Goal: Transaction & Acquisition: Obtain resource

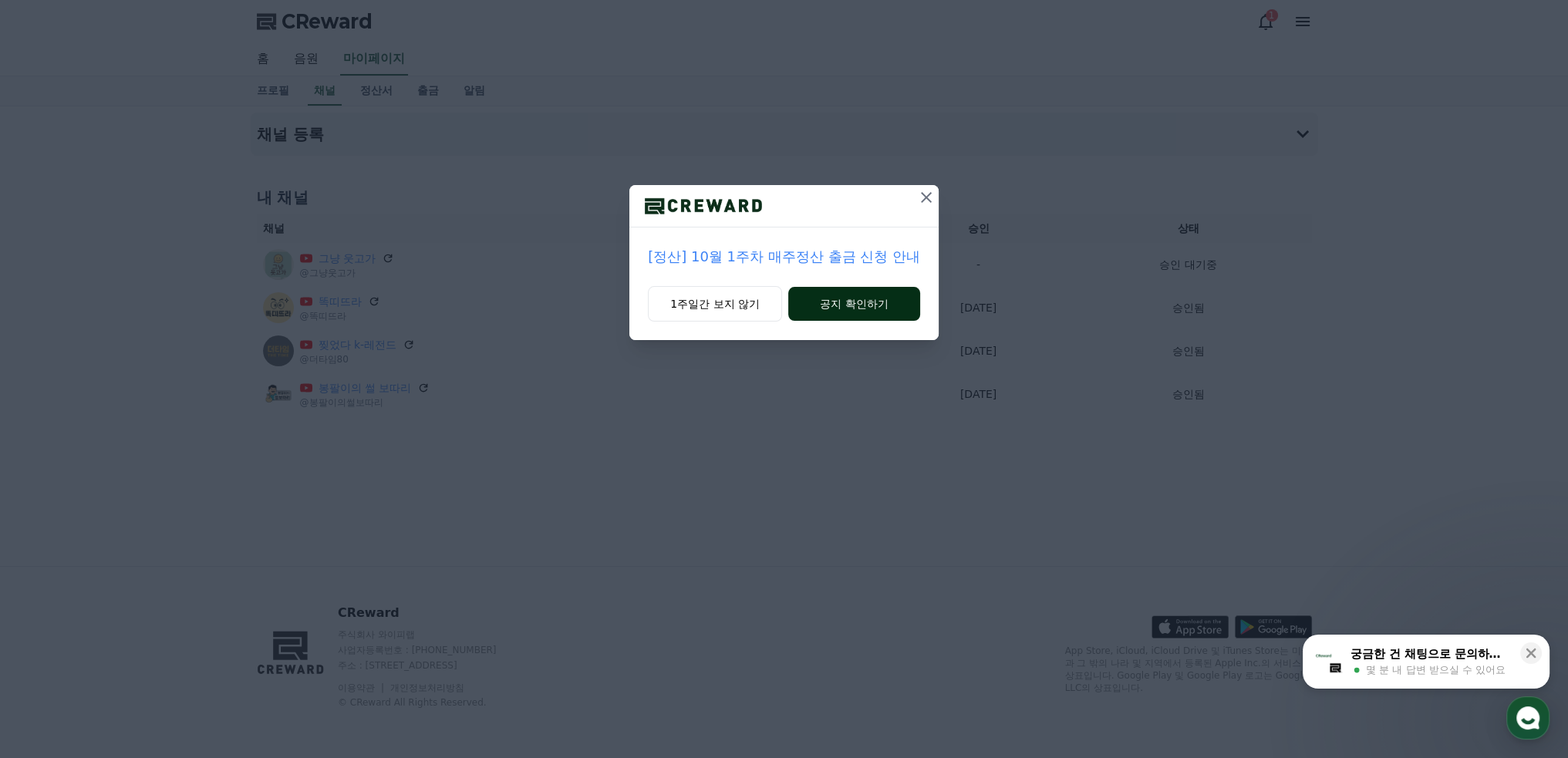
click at [845, 306] on button "공지 확인하기" at bounding box center [854, 304] width 132 height 34
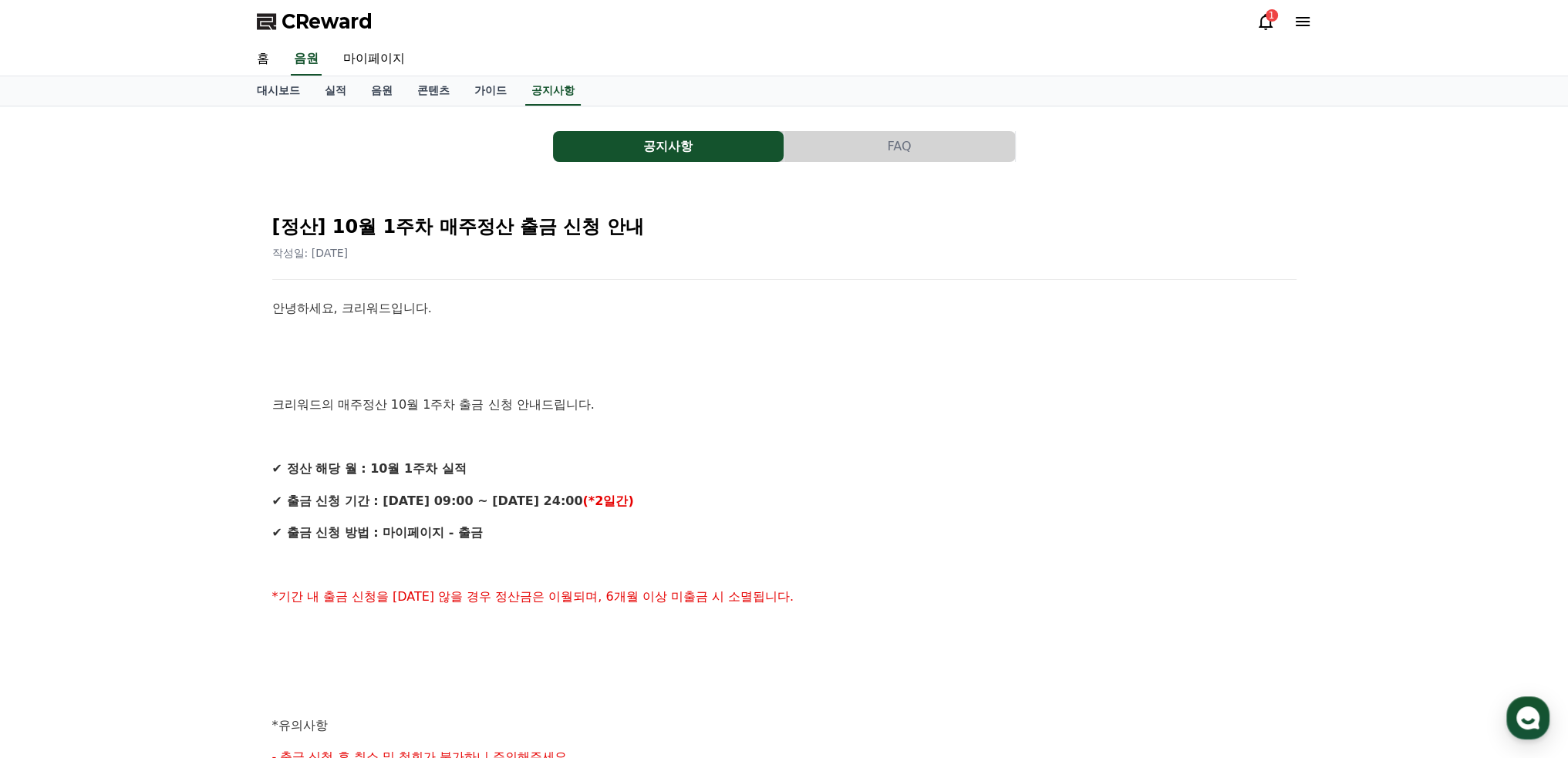
click at [1268, 15] on div "1" at bounding box center [1272, 15] width 12 height 12
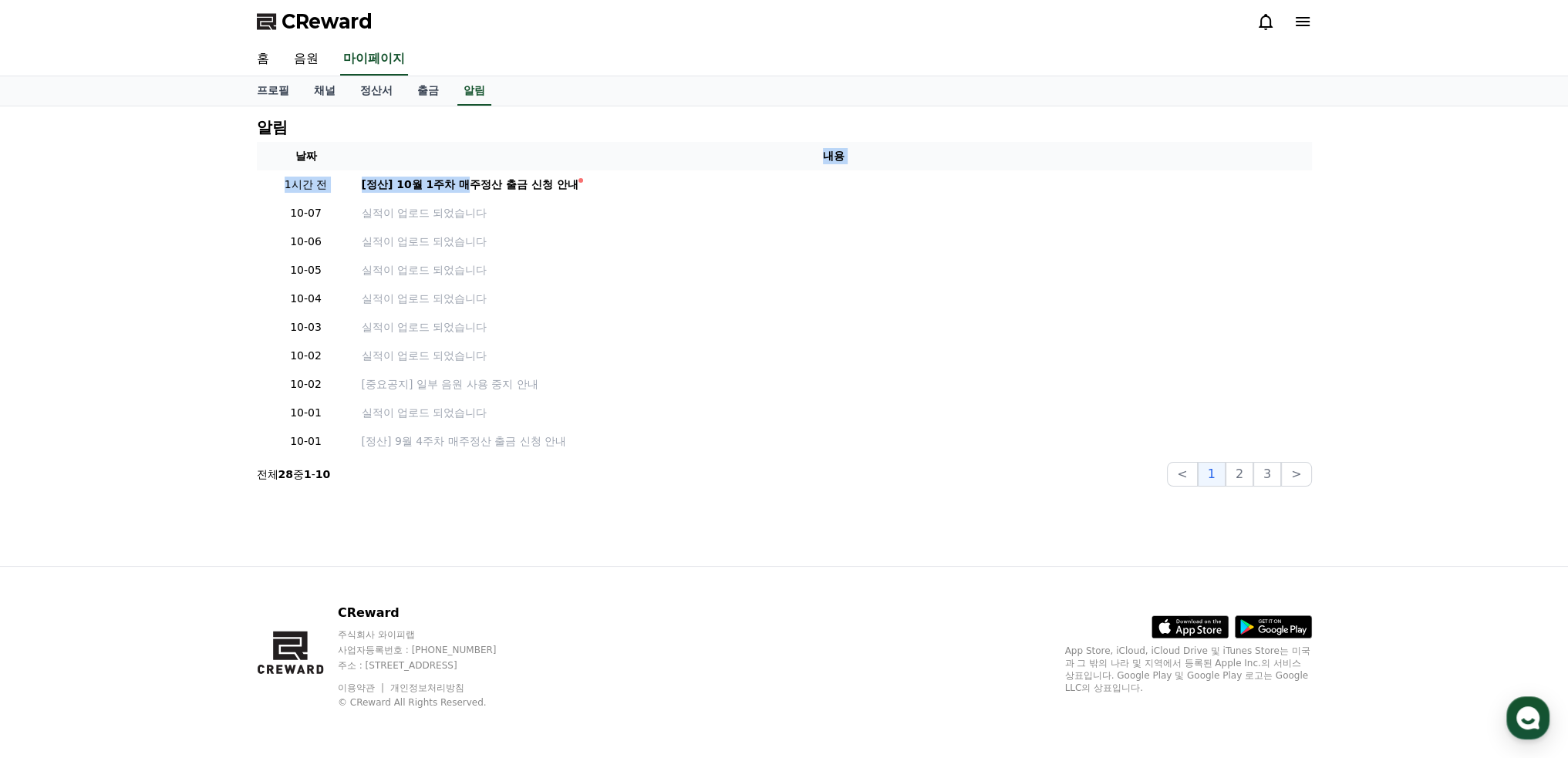
click at [465, 168] on table "날짜 내용 1시간 전 [정산] 10월 1주차 매주정산 출금 신청 안내 10-07 실적이 업로드 되었습니다 10-06 실적이 업로드 되었습니다 …" at bounding box center [784, 298] width 1055 height 313
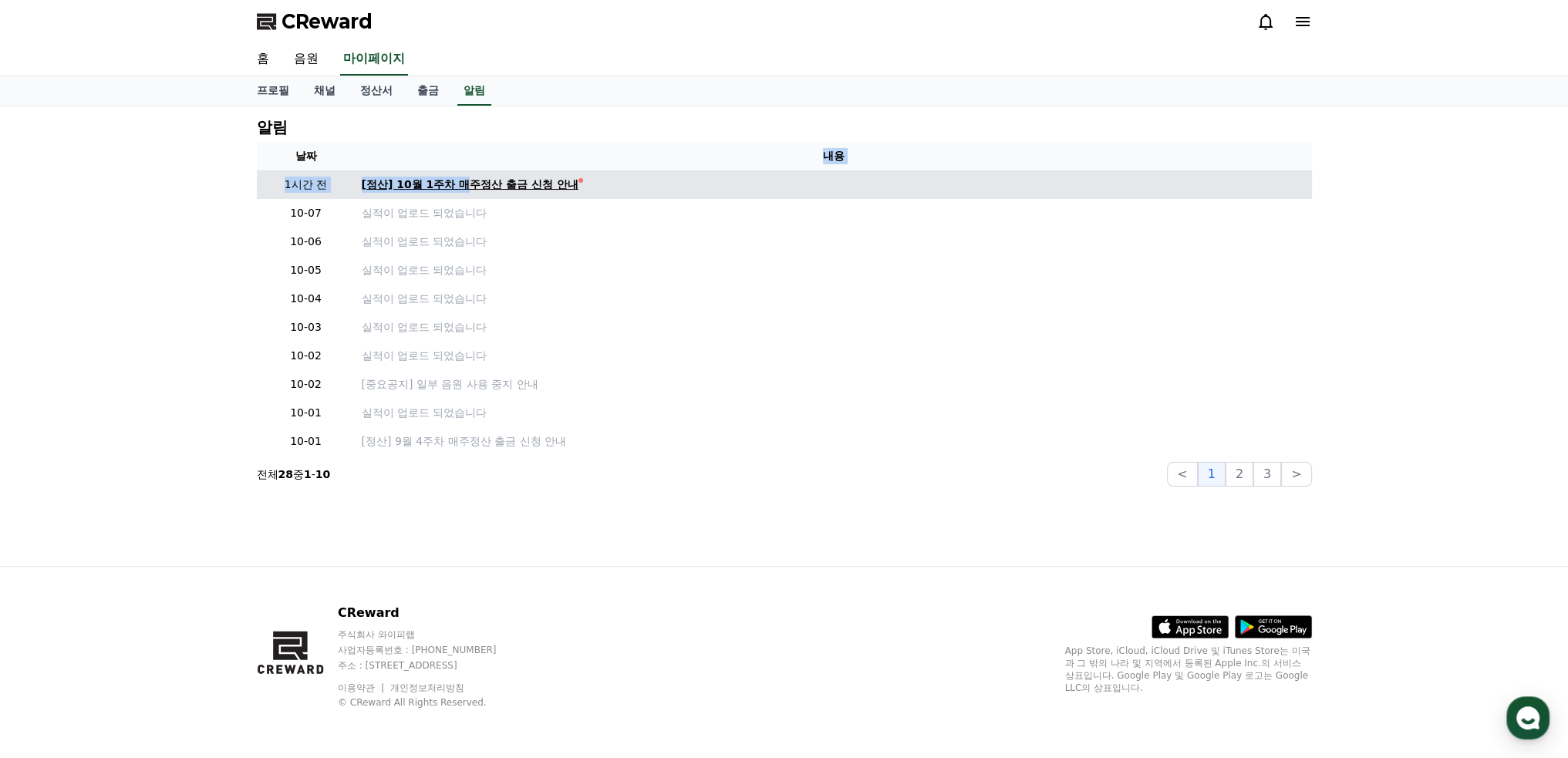
click at [463, 181] on div "[정산] 10월 1주차 매주정산 출금 신청 안내" at bounding box center [470, 184] width 217 height 16
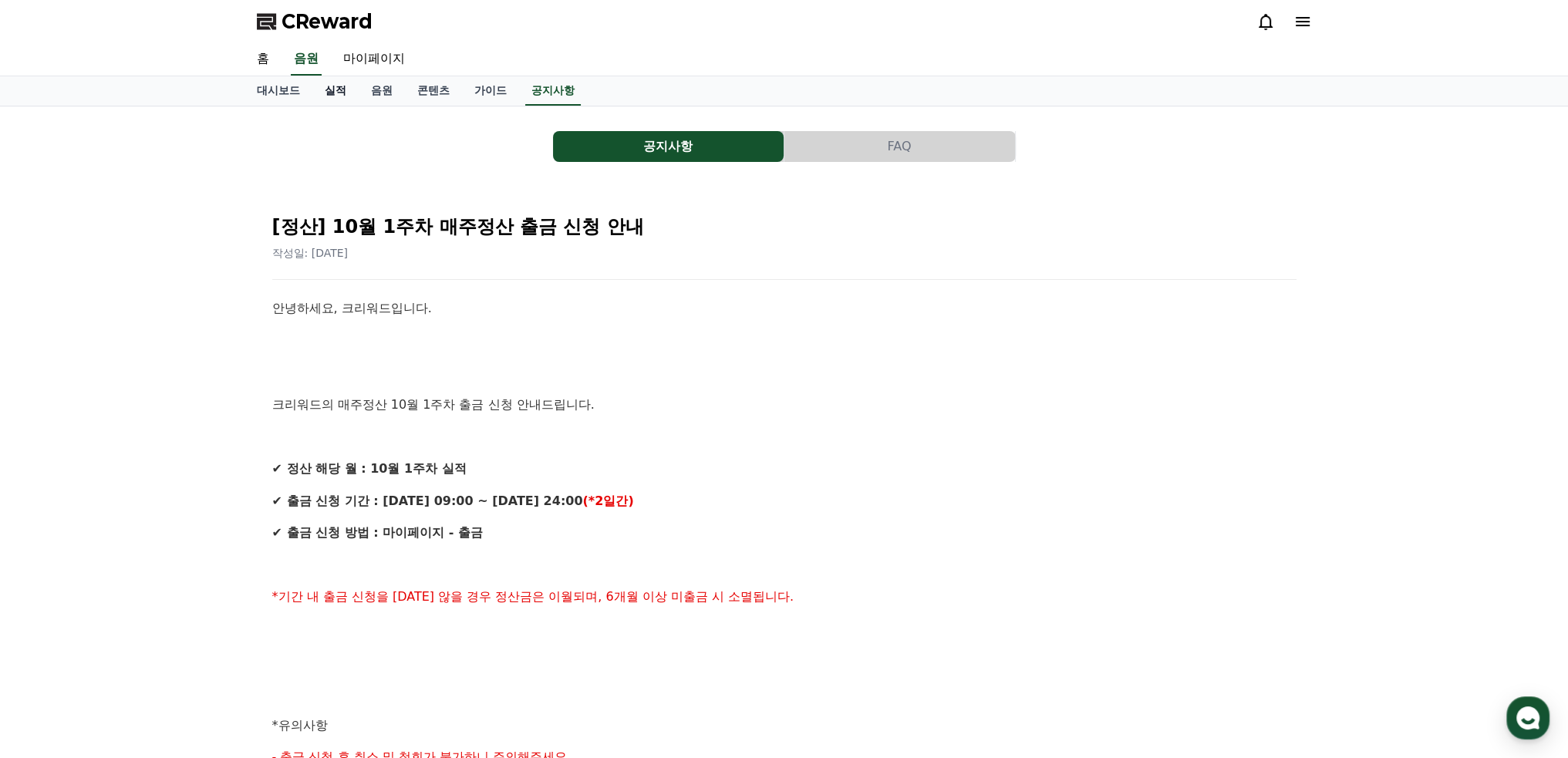
click at [337, 85] on link "실적" at bounding box center [336, 90] width 46 height 29
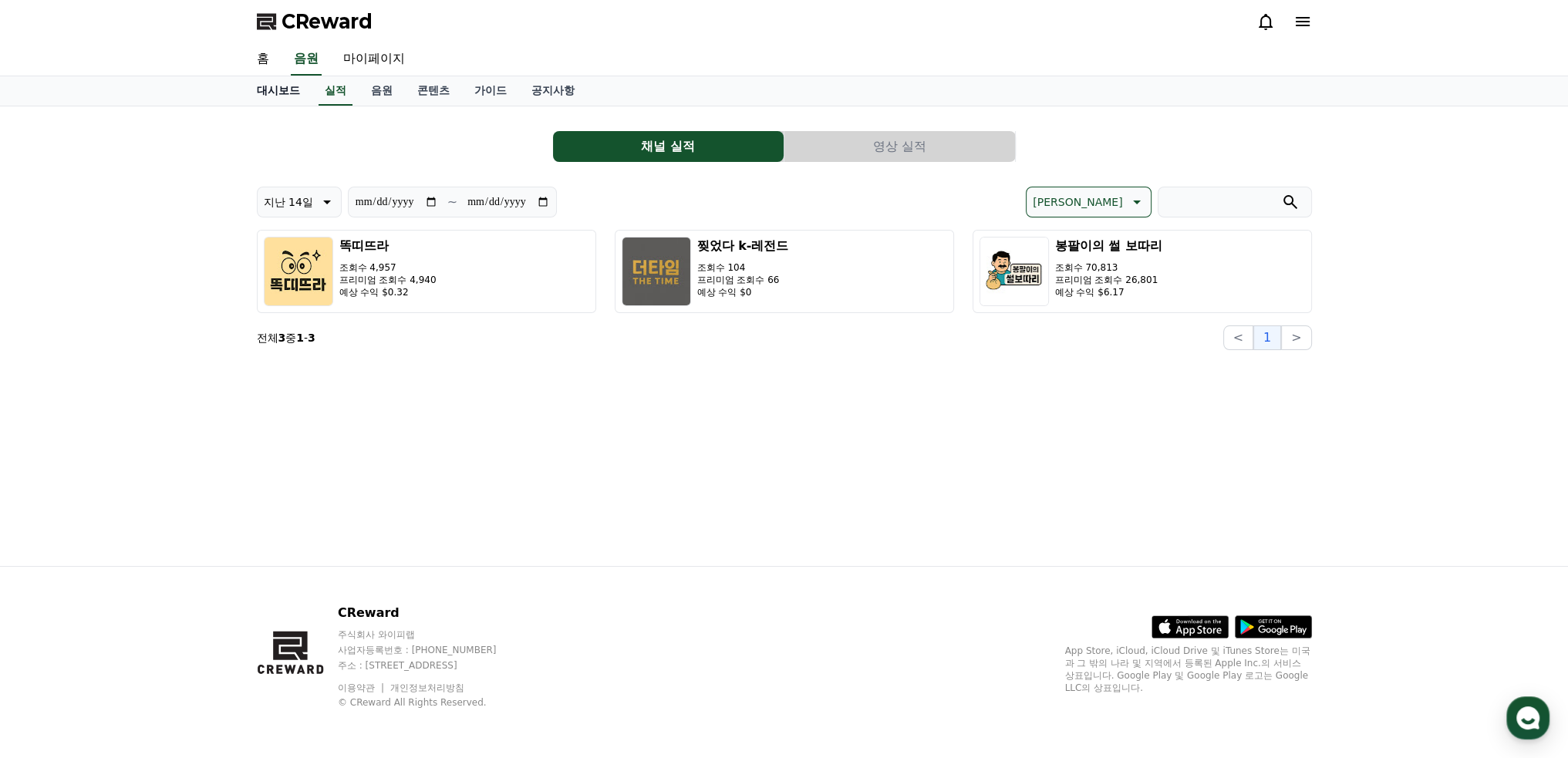
click at [288, 89] on link "대시보드" at bounding box center [278, 90] width 67 height 29
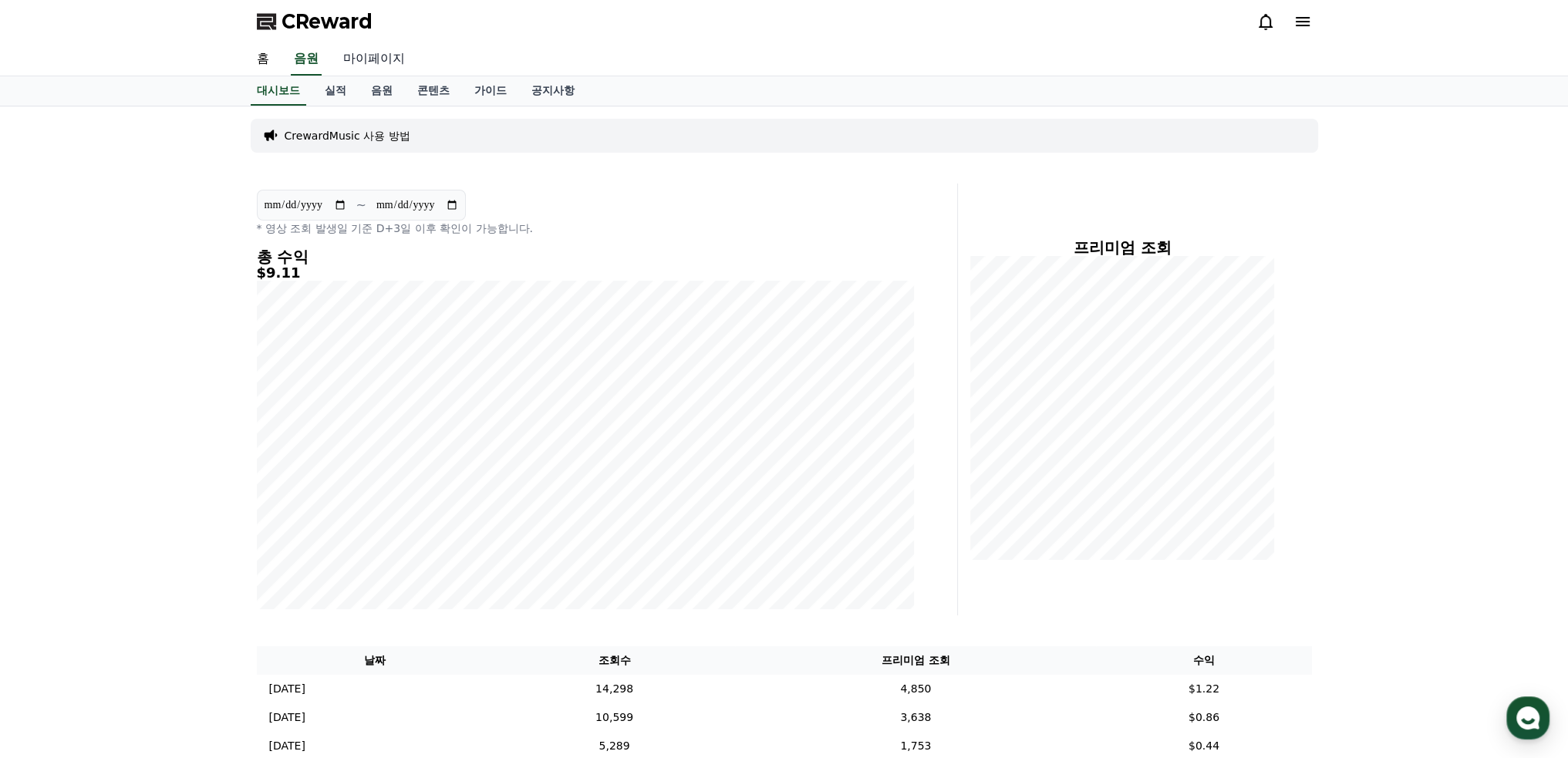
click at [358, 58] on link "마이페이지" at bounding box center [373, 60] width 86 height 32
select select "**********"
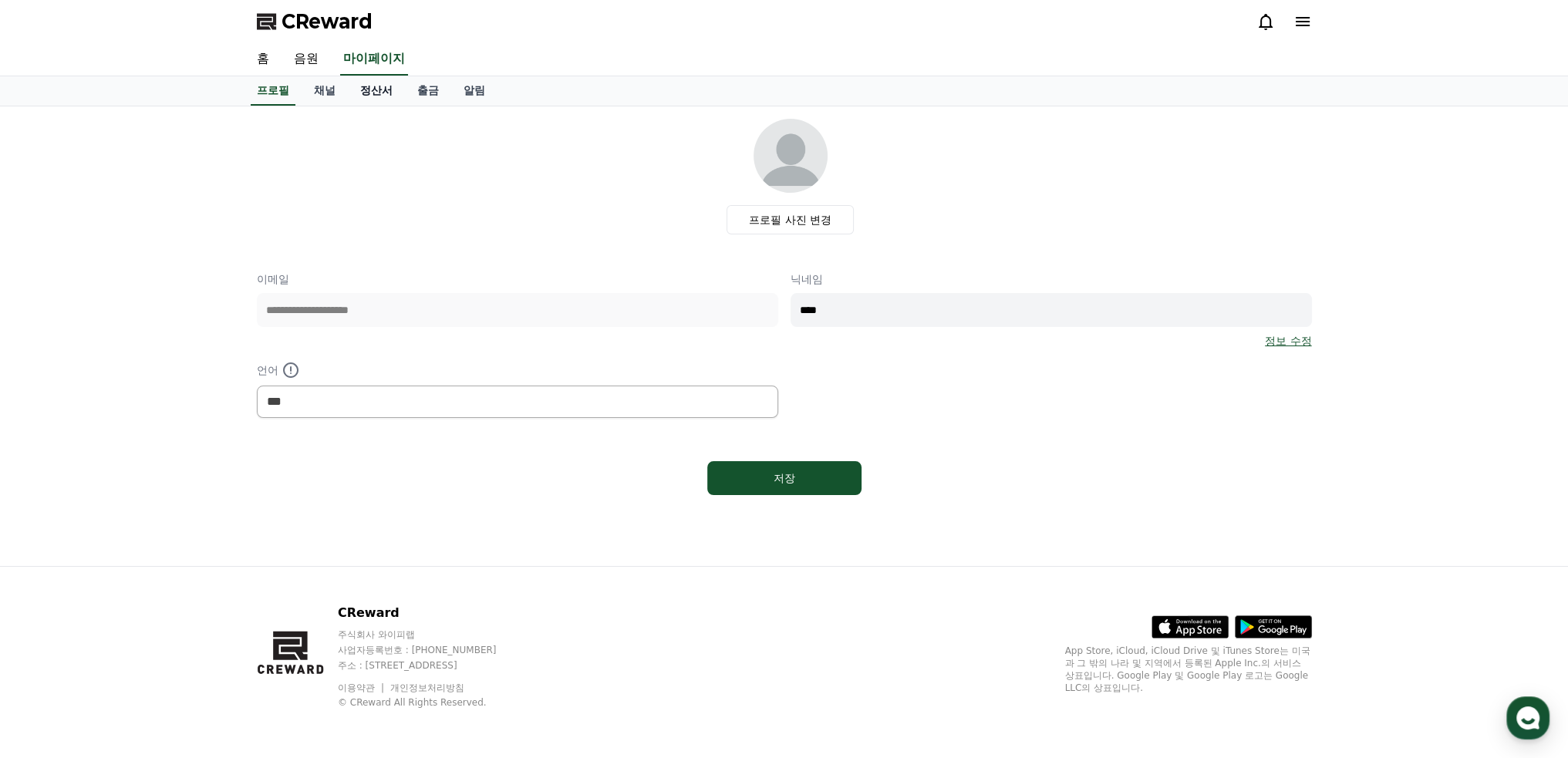
click at [381, 89] on link "정산서" at bounding box center [376, 90] width 57 height 29
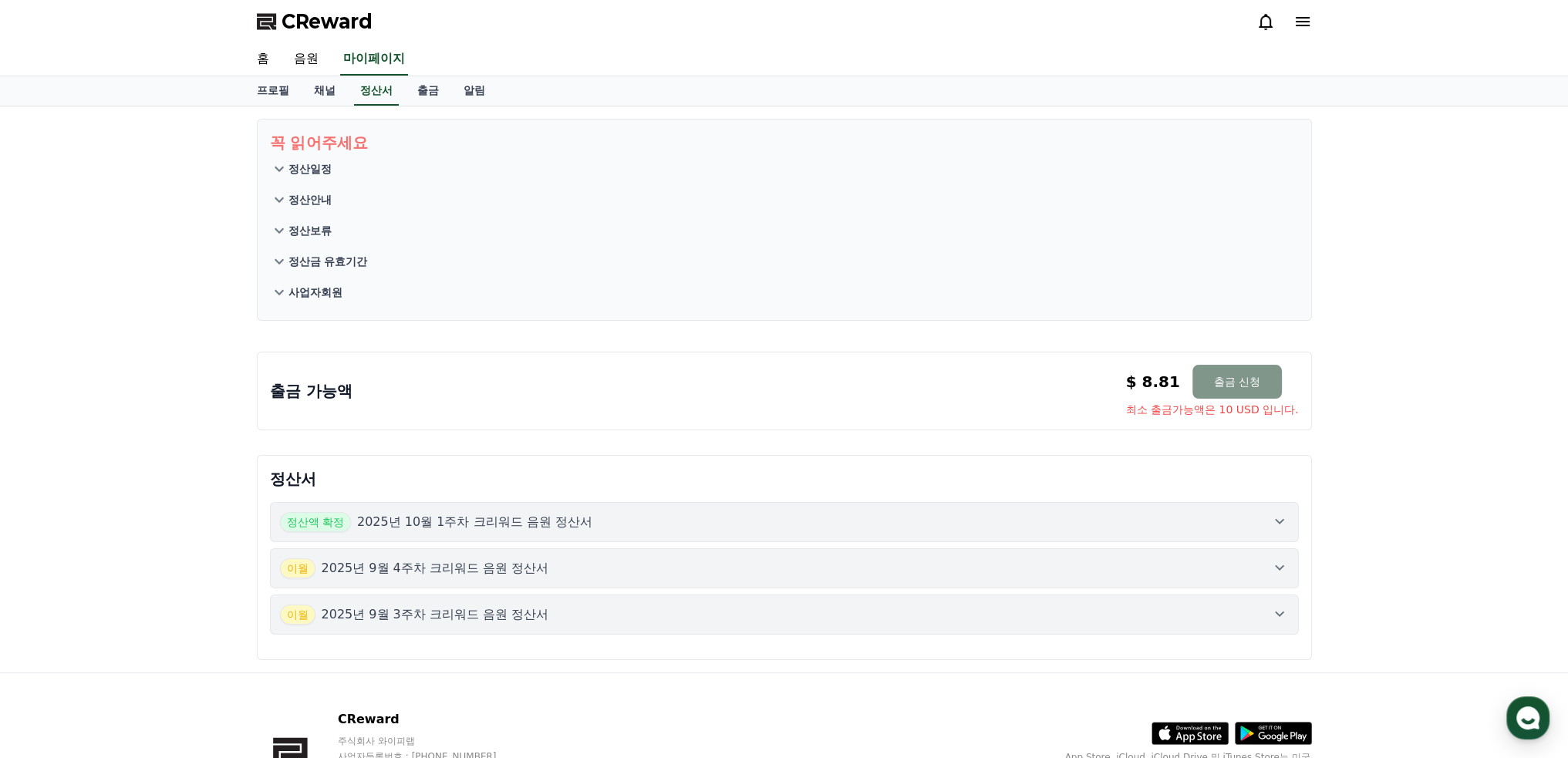
click at [1221, 384] on button "출금 신청" at bounding box center [1237, 382] width 90 height 34
click at [271, 89] on link "프로필" at bounding box center [272, 90] width 57 height 29
select select "**********"
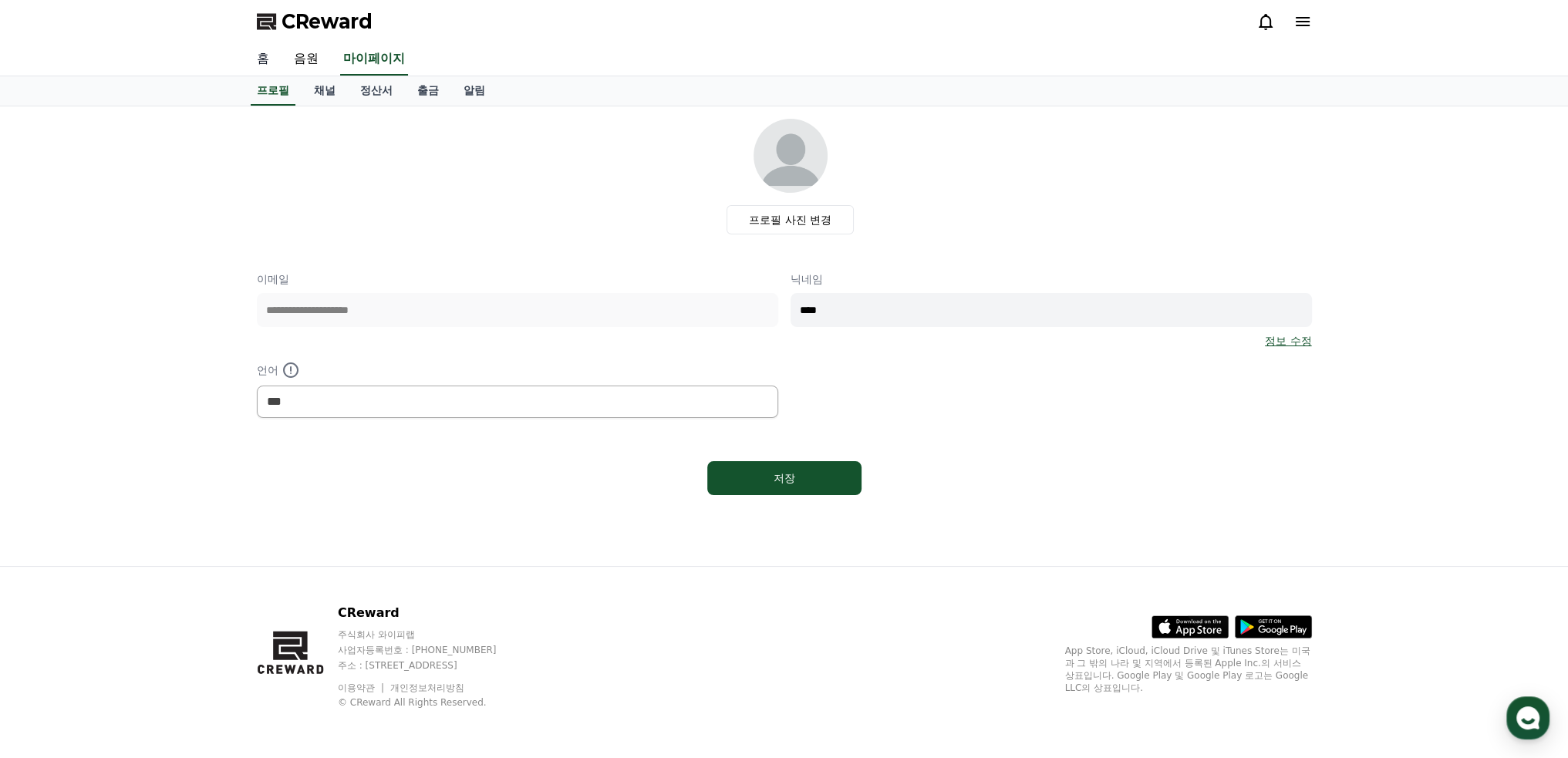
click at [261, 60] on link "홈" at bounding box center [262, 60] width 37 height 32
